Goal: Find contact information: Find contact information

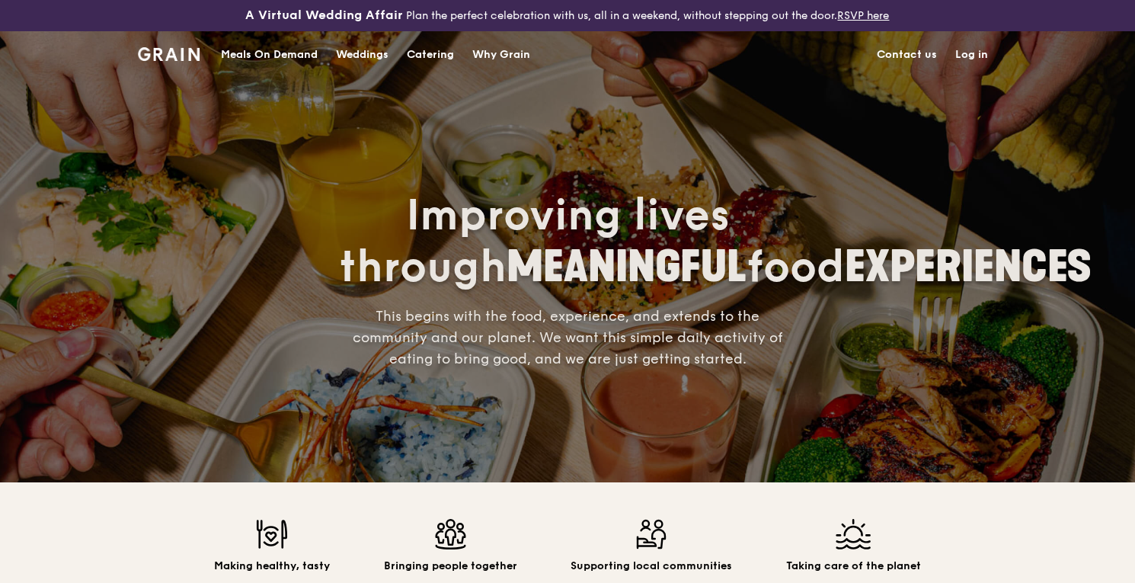
click at [175, 60] on img at bounding box center [169, 54] width 62 height 14
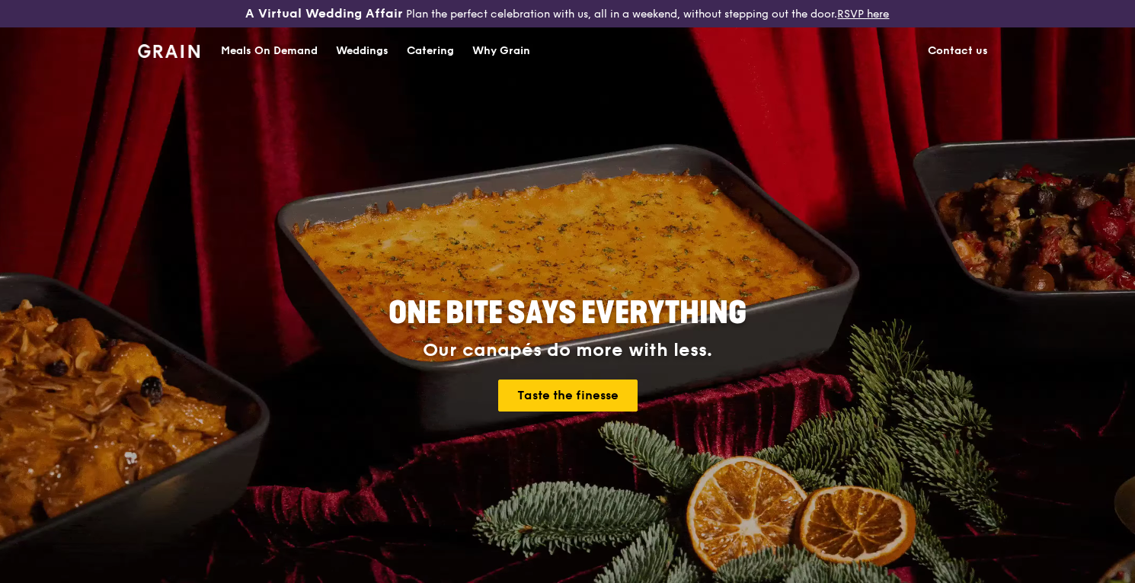
click at [969, 56] on link "Contact us" at bounding box center [958, 51] width 78 height 46
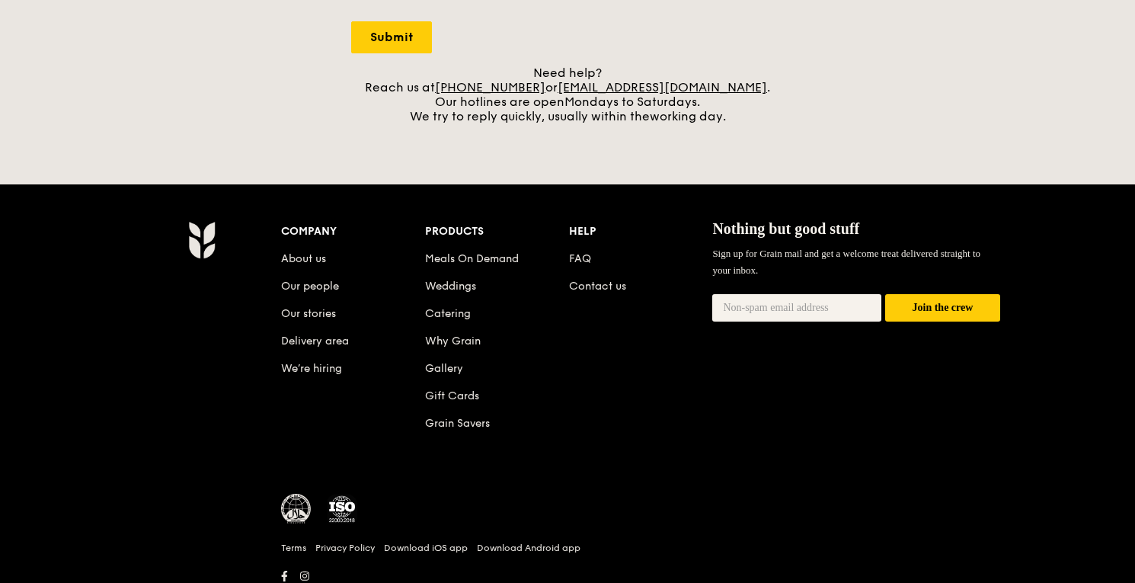
scroll to position [647, 0]
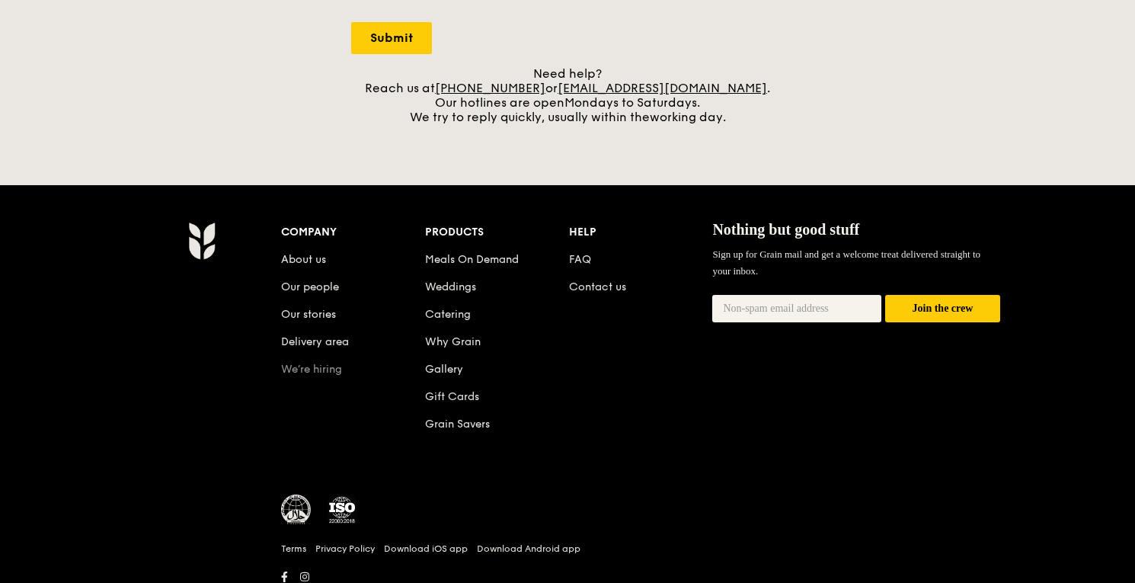
click at [321, 373] on link "We’re hiring" at bounding box center [311, 369] width 61 height 13
